Goal: Information Seeking & Learning: Learn about a topic

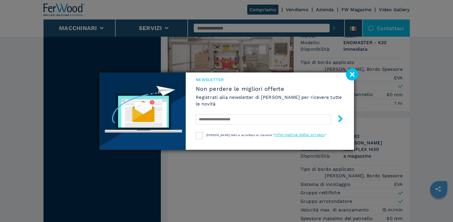
scroll to position [789, 0]
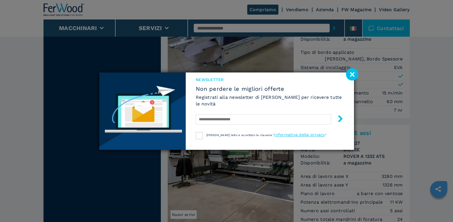
click at [354, 76] on image at bounding box center [352, 74] width 12 height 12
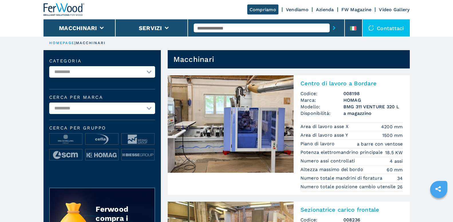
scroll to position [0, 0]
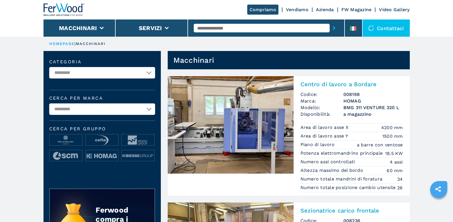
drag, startPoint x: 70, startPoint y: 108, endPoint x: 30, endPoint y: 101, distance: 40.4
click at [237, 119] on img at bounding box center [231, 124] width 126 height 97
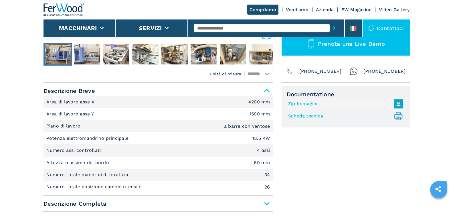
scroll to position [321, 0]
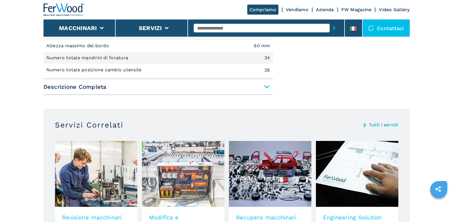
click at [267, 87] on span "Descrizione Completa" at bounding box center [159, 87] width 230 height 10
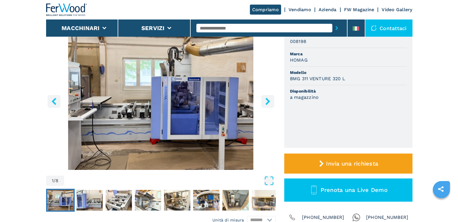
scroll to position [0, 0]
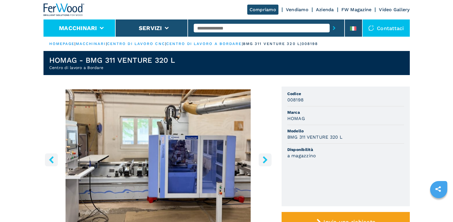
click at [101, 29] on icon at bounding box center [102, 28] width 4 height 3
